Goal: Information Seeking & Learning: Learn about a topic

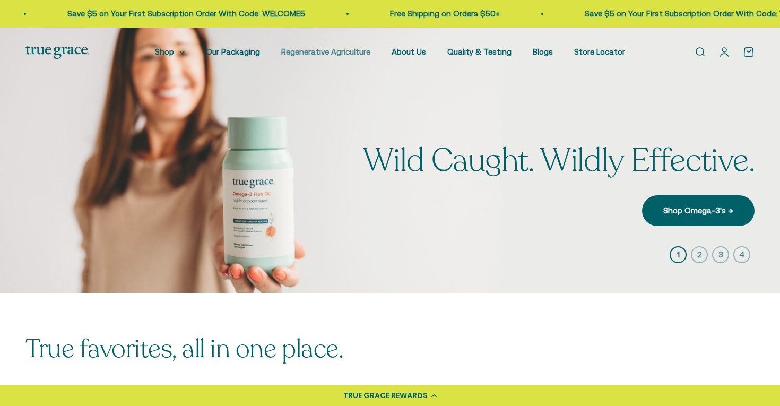
click at [329, 51] on link "Regenerative Agriculture" at bounding box center [325, 51] width 89 height 9
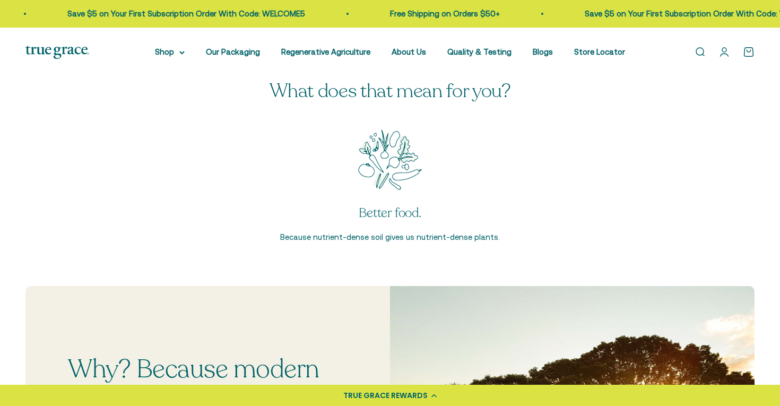
scroll to position [1871, 0]
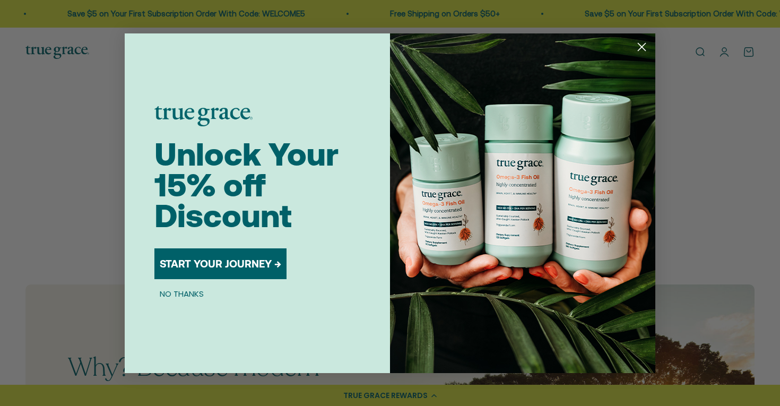
click at [474, 51] on div "Close dialog Unlock Your 15% off Discount START YOUR JOURNEY → NO THANKS Submit" at bounding box center [390, 202] width 530 height 339
click at [640, 46] on icon "Close dialog" at bounding box center [641, 47] width 19 height 19
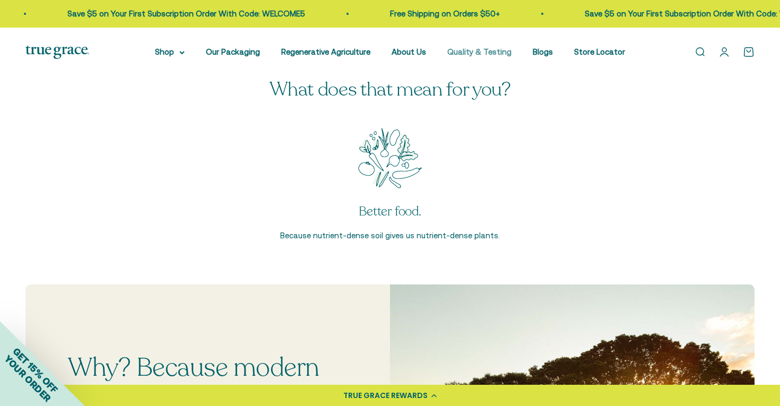
click at [480, 50] on link "Quality & Testing" at bounding box center [479, 51] width 64 height 9
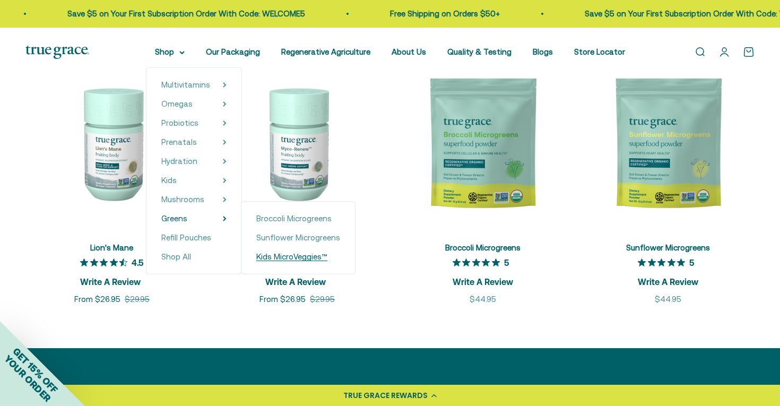
scroll to position [1460, 0]
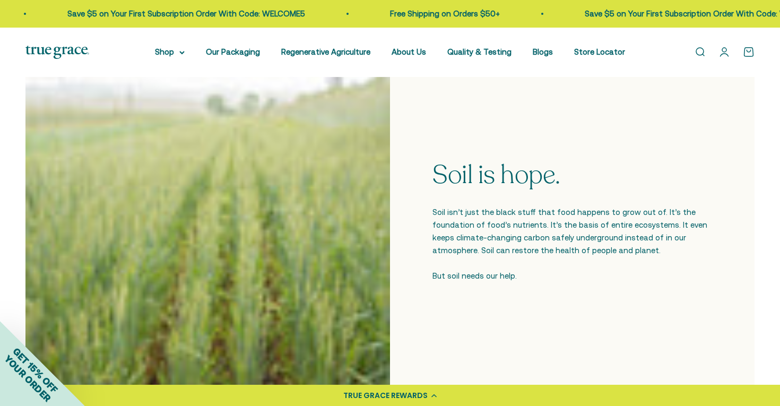
scroll to position [314, 0]
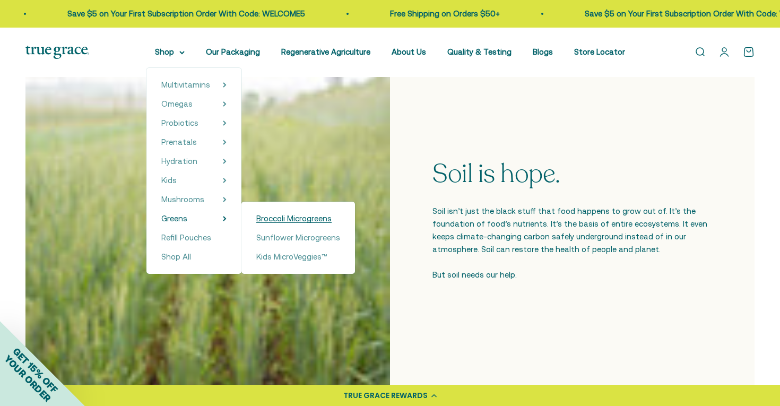
click at [262, 217] on span "Broccoli Microgreens" at bounding box center [293, 218] width 75 height 9
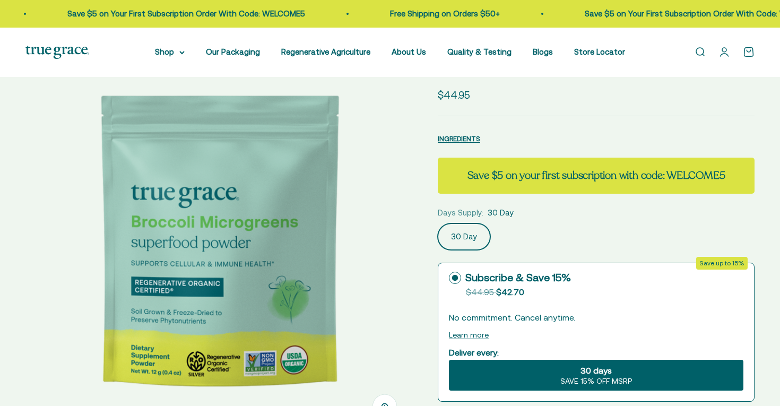
select select "3"
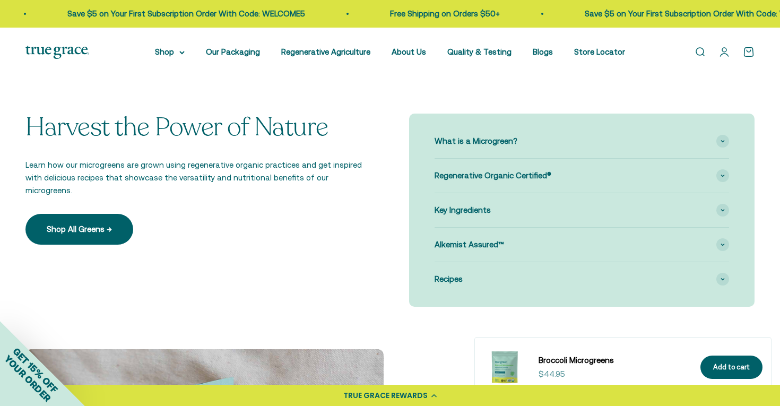
scroll to position [737, 0]
click at [469, 241] on span "Alkemist Assured™" at bounding box center [468, 244] width 69 height 13
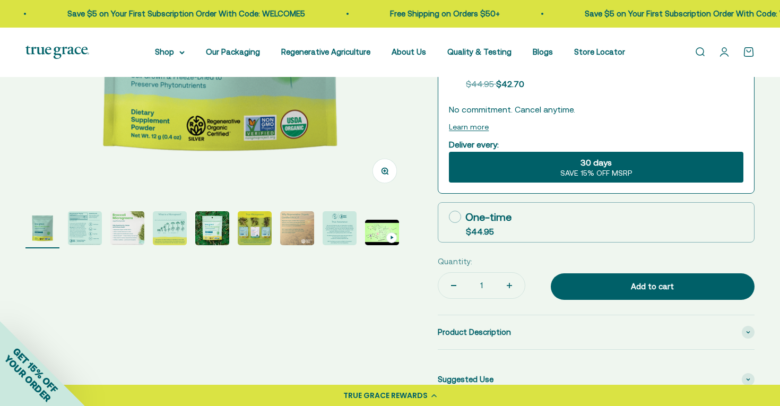
scroll to position [290, 0]
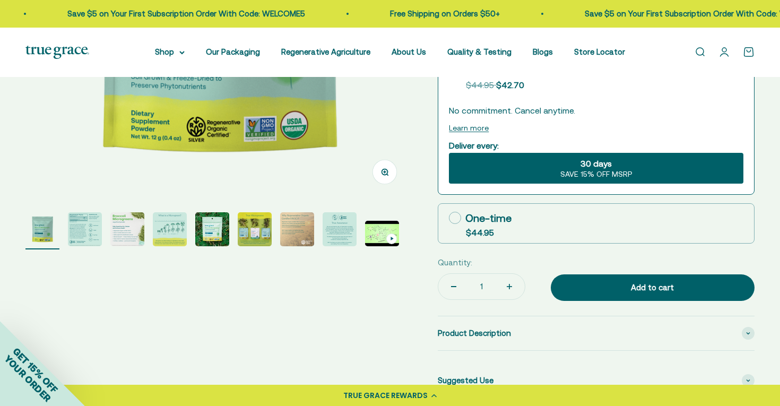
click at [75, 228] on img "Go to item 2" at bounding box center [85, 229] width 34 height 34
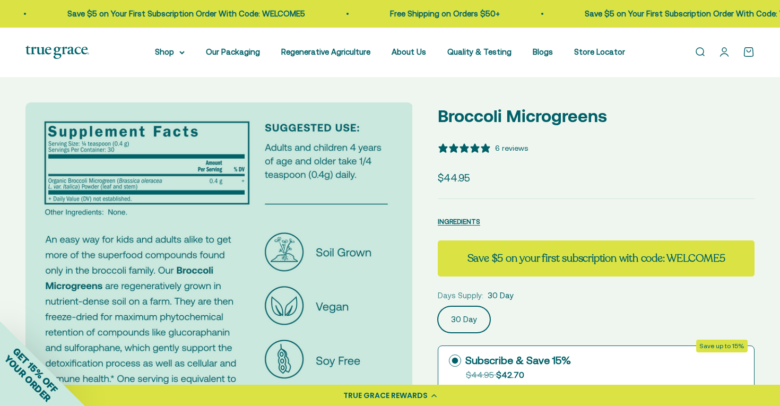
scroll to position [0, 0]
